Goal: Navigation & Orientation: Find specific page/section

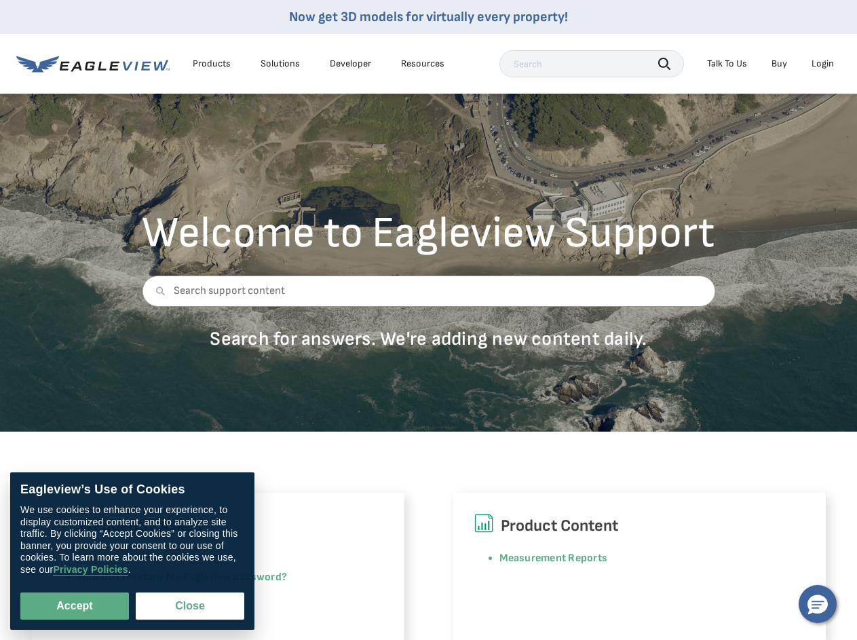
click at [428, 320] on div at bounding box center [429, 302] width 574 height 52
click at [212, 64] on div "Products" at bounding box center [212, 64] width 38 height 12
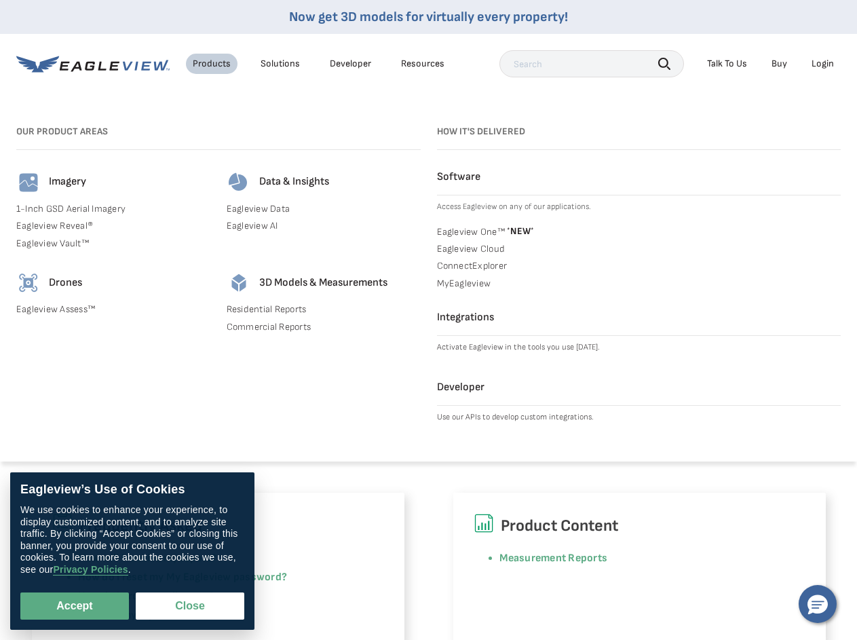
click at [280, 64] on div "Solutions" at bounding box center [280, 64] width 39 height 12
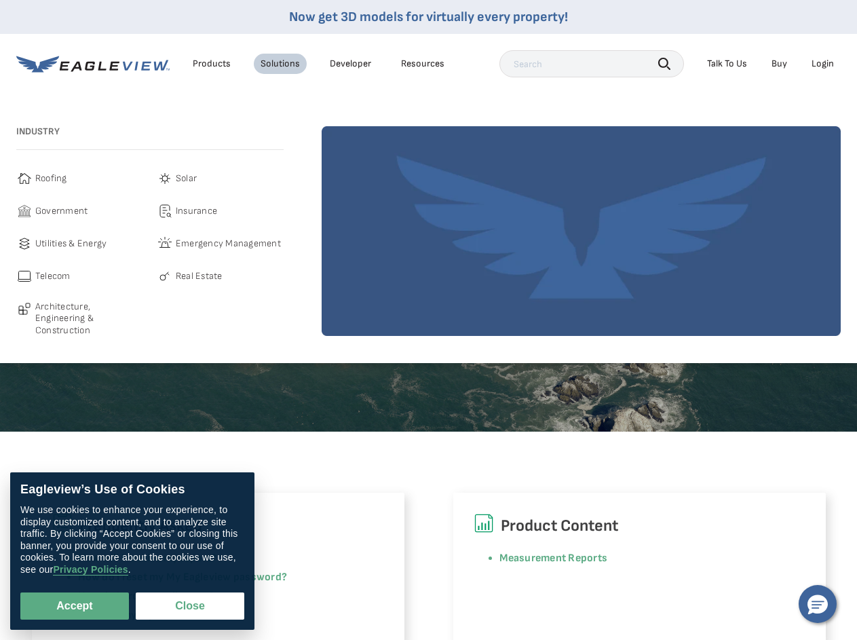
click at [423, 64] on div "Resources" at bounding box center [422, 64] width 43 height 12
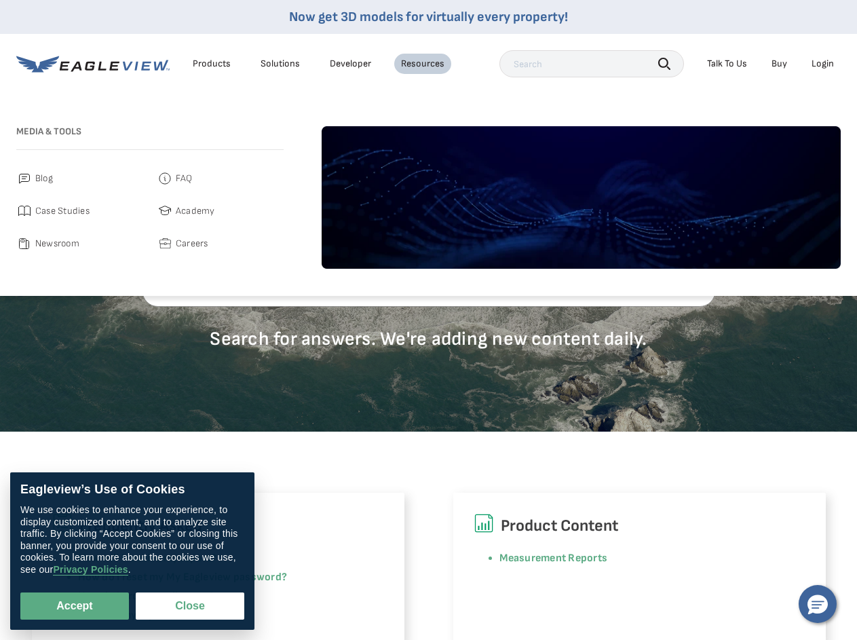
click at [665, 63] on icon "button" at bounding box center [664, 64] width 12 height 12
click at [727, 64] on div "Talk To Us" at bounding box center [727, 64] width 40 height 12
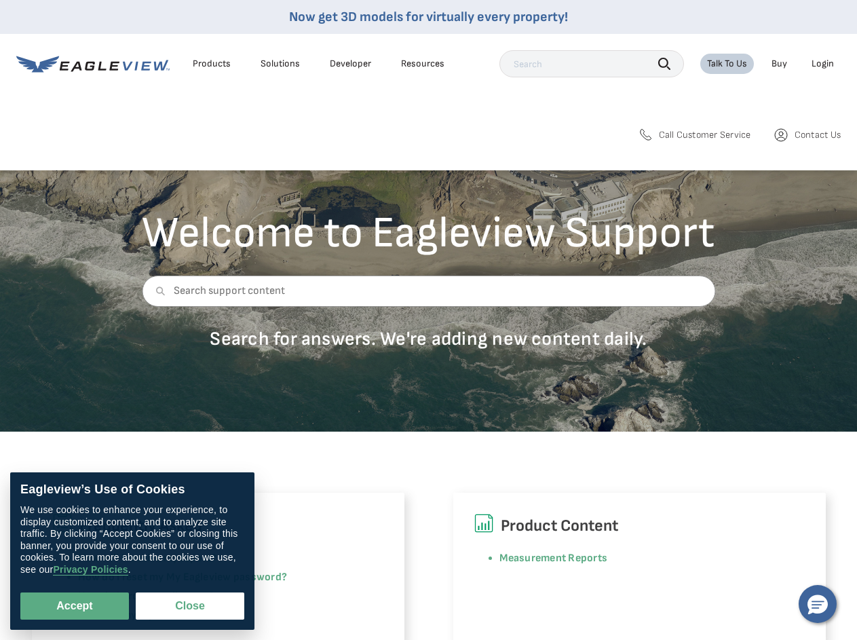
click at [823, 64] on div "Login" at bounding box center [823, 64] width 22 height 12
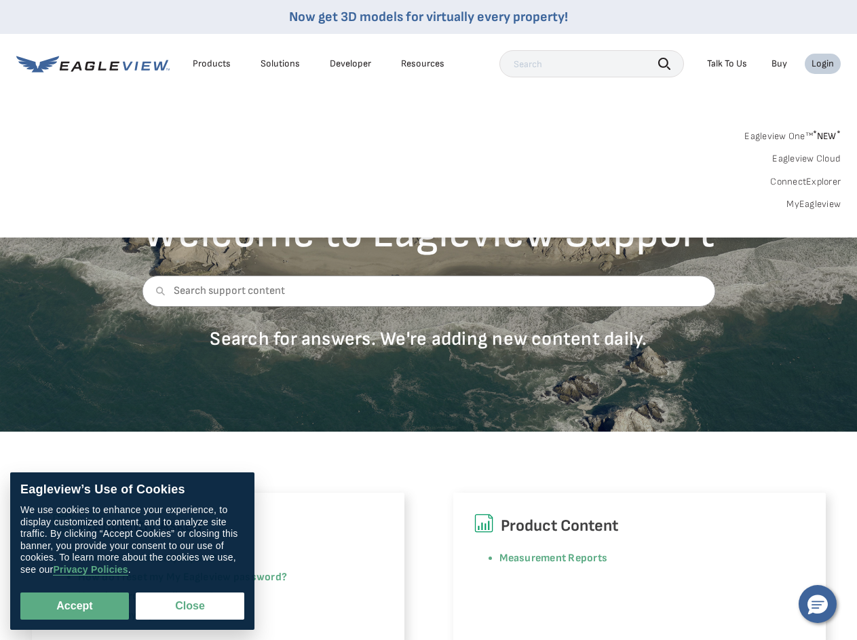
click at [157, 291] on icon at bounding box center [160, 291] width 10 height 10
click at [75, 606] on button "Accept" at bounding box center [74, 606] width 109 height 27
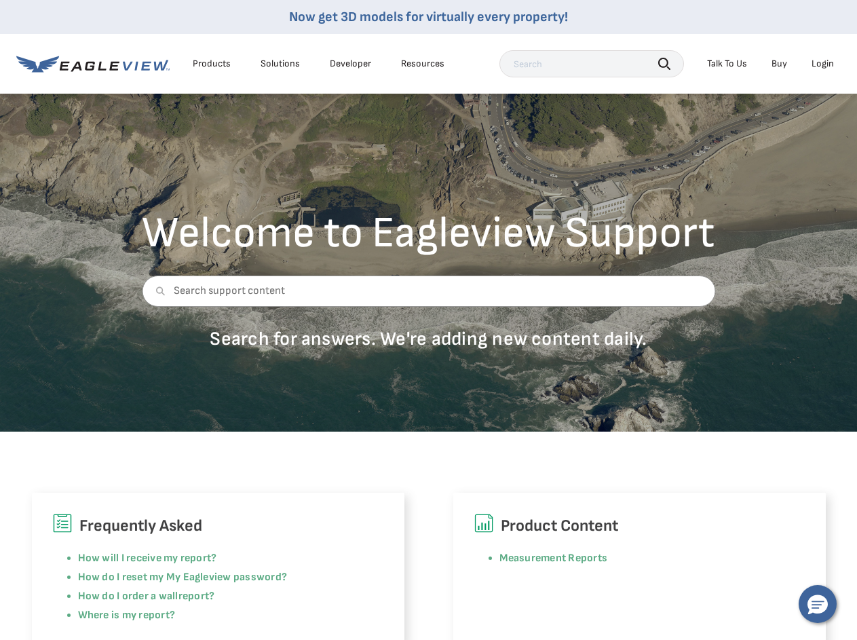
click at [190, 606] on button "Close" at bounding box center [187, 604] width 103 height 26
checkbox input "false"
